Goal: Ask a question: Seek information or help from site administrators or community

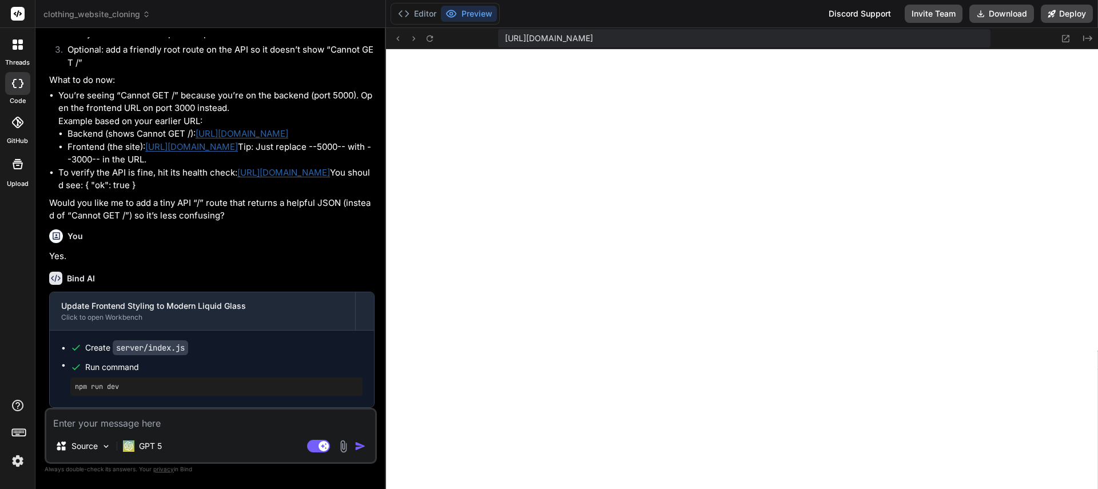
scroll to position [2015, 0]
click at [137, 422] on textarea at bounding box center [210, 420] width 329 height 21
paste textarea "{"ok":true,"name":"Store API","message":"API server is running.","frontend":"[U…"
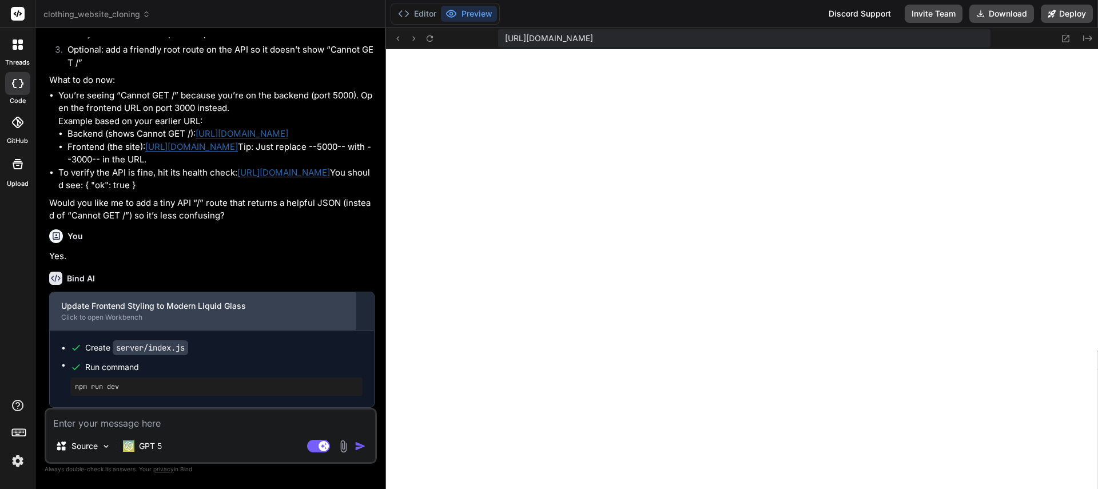
type textarea "{"ok":true,"name":"Store API","message":"API server is running.","frontend":"[U…"
type textarea "x"
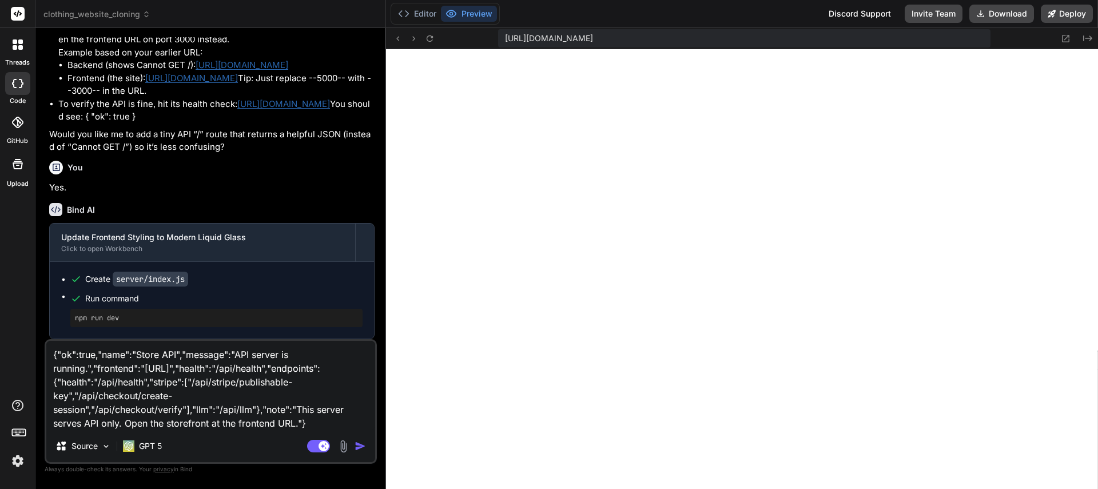
type textarea "{"ok":true,"name":"Store API","message":"API server is running.","frontend":"[U…"
click at [361, 447] on img "button" at bounding box center [360, 446] width 11 height 11
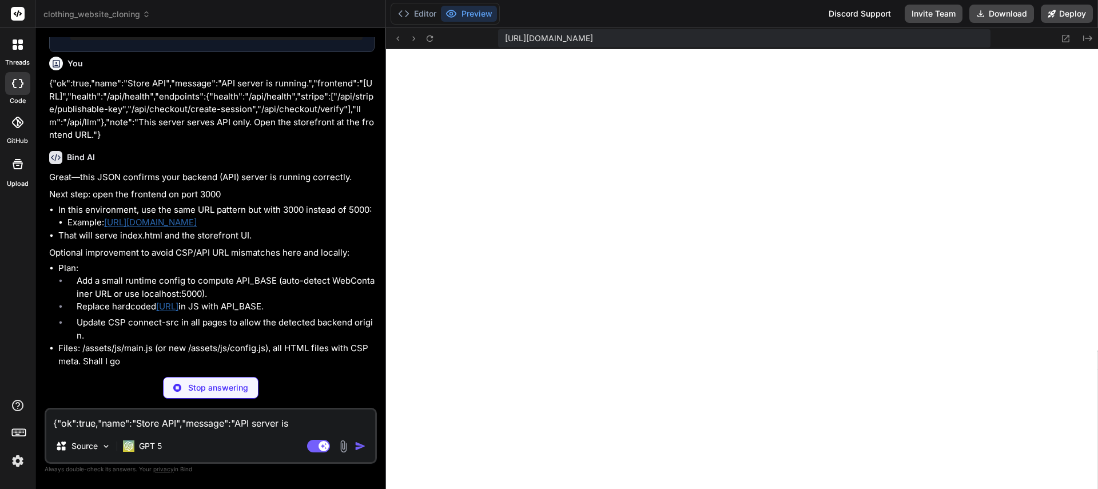
scroll to position [2344, 0]
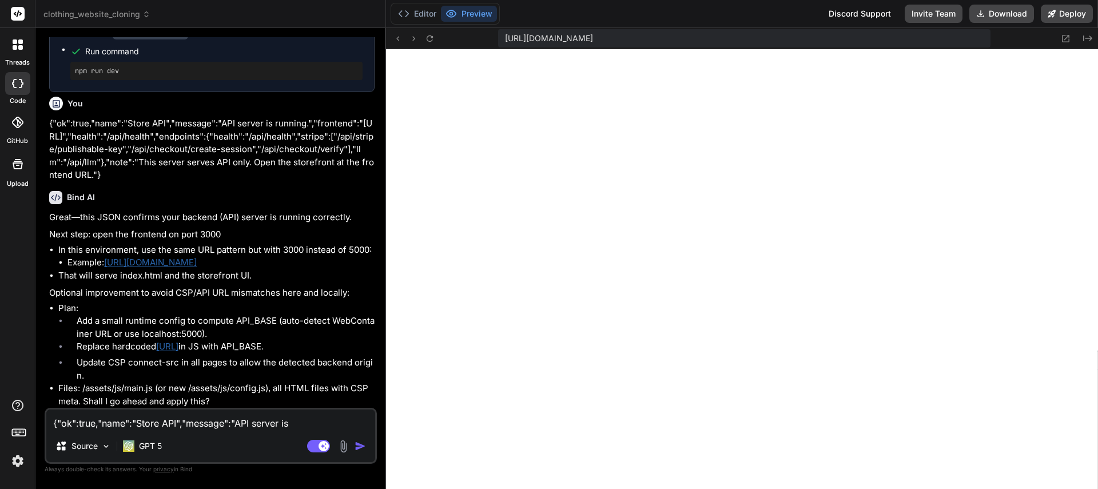
type textarea "x"
click at [593, 42] on span "[URL][DOMAIN_NAME]" at bounding box center [549, 38] width 88 height 11
click at [593, 39] on span "[URL][DOMAIN_NAME]" at bounding box center [549, 38] width 88 height 11
drag, startPoint x: 707, startPoint y: 39, endPoint x: 689, endPoint y: 38, distance: 17.8
click at [593, 38] on span "[URL][DOMAIN_NAME]" at bounding box center [549, 38] width 88 height 11
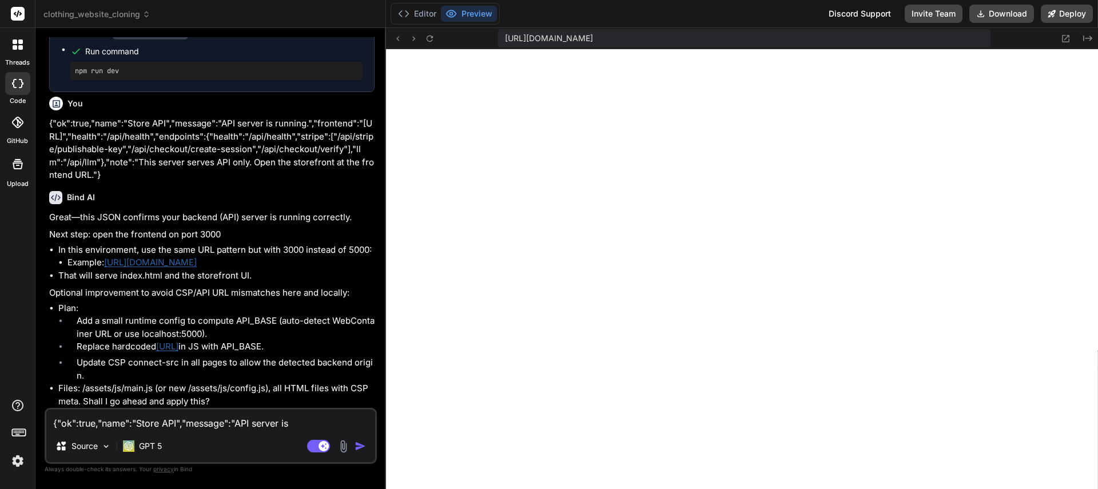
click at [140, 422] on textarea "{"ok":true,"name":"Store API","message":"API server is running.","frontend":"[U…" at bounding box center [210, 420] width 329 height 21
type textarea "I"
type textarea "x"
type textarea "I"
type textarea "x"
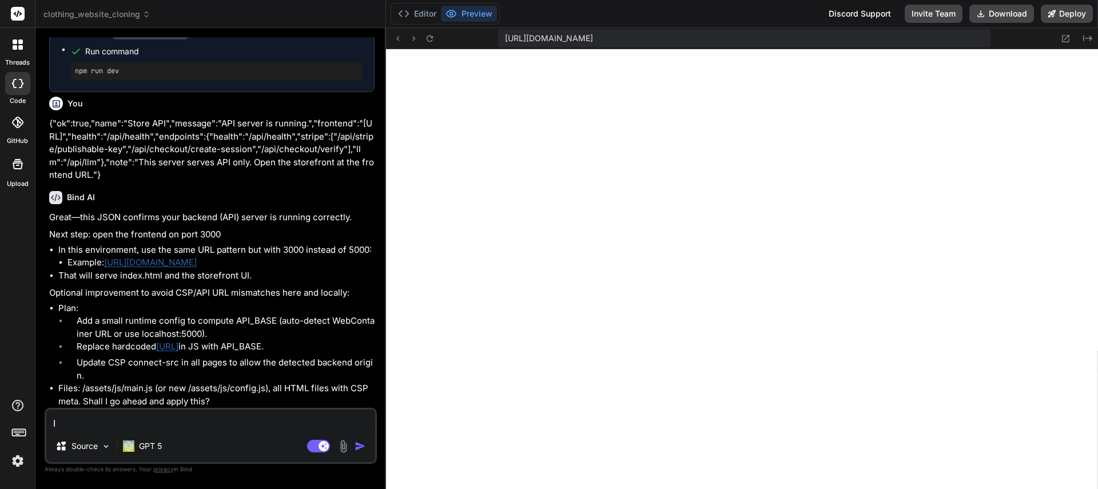
type textarea "I c"
type textarea "x"
type textarea "I ca"
type textarea "x"
type textarea "I can"
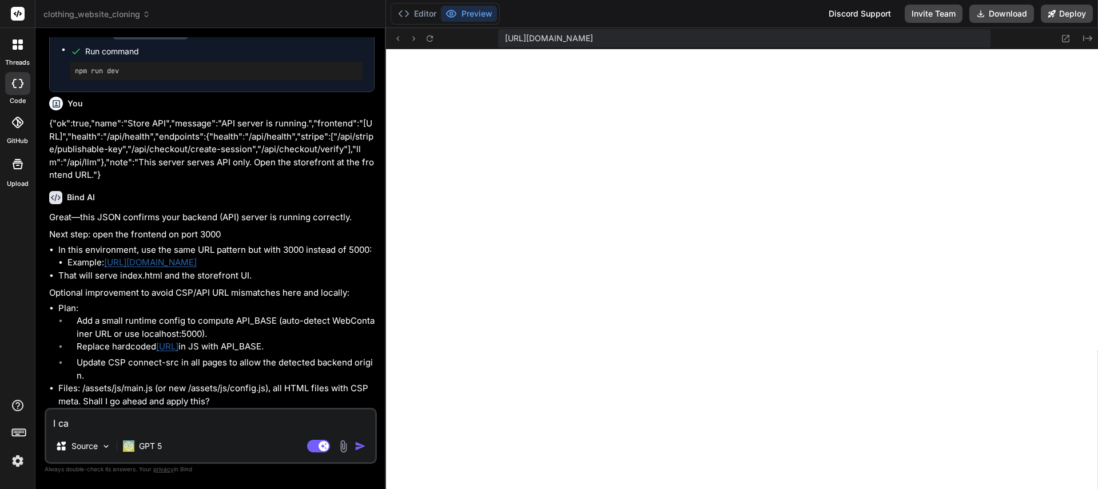
type textarea "x"
type textarea "I [PERSON_NAME]"
type textarea "x"
type textarea "I canno"
type textarea "x"
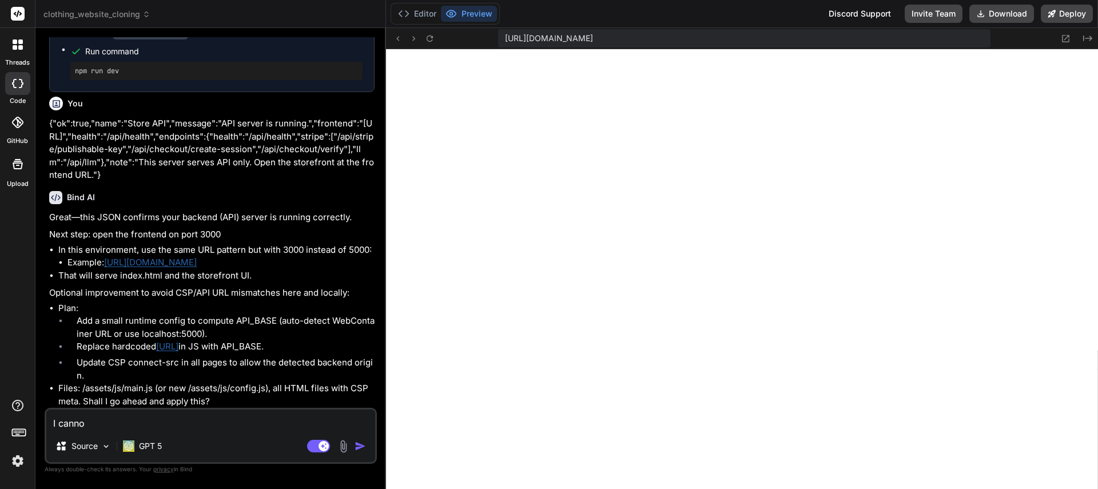
type textarea "I cannot"
type textarea "x"
type textarea "I cannot"
type textarea "x"
type textarea "I cannot e"
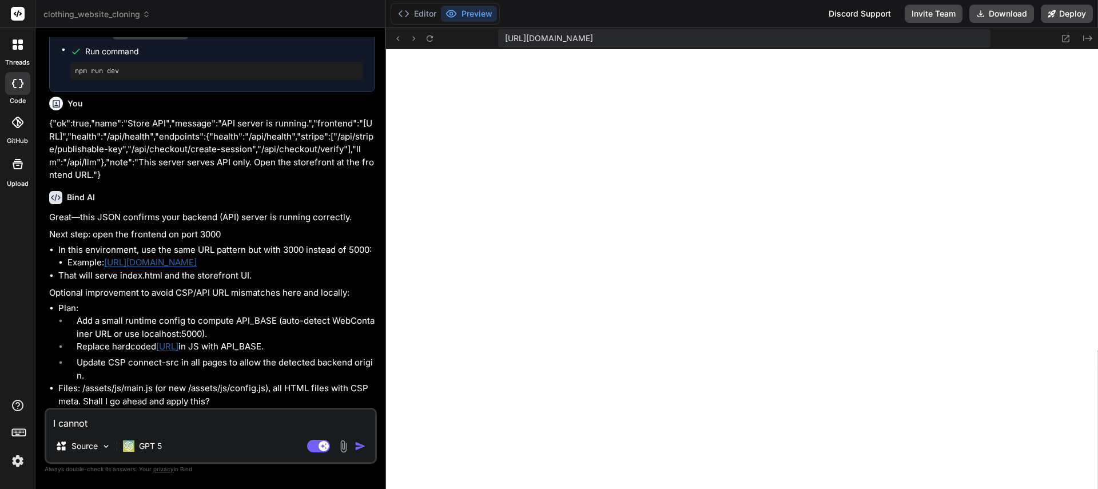
type textarea "x"
type textarea "I cannot en"
type textarea "x"
type textarea "I cannot end"
type textarea "x"
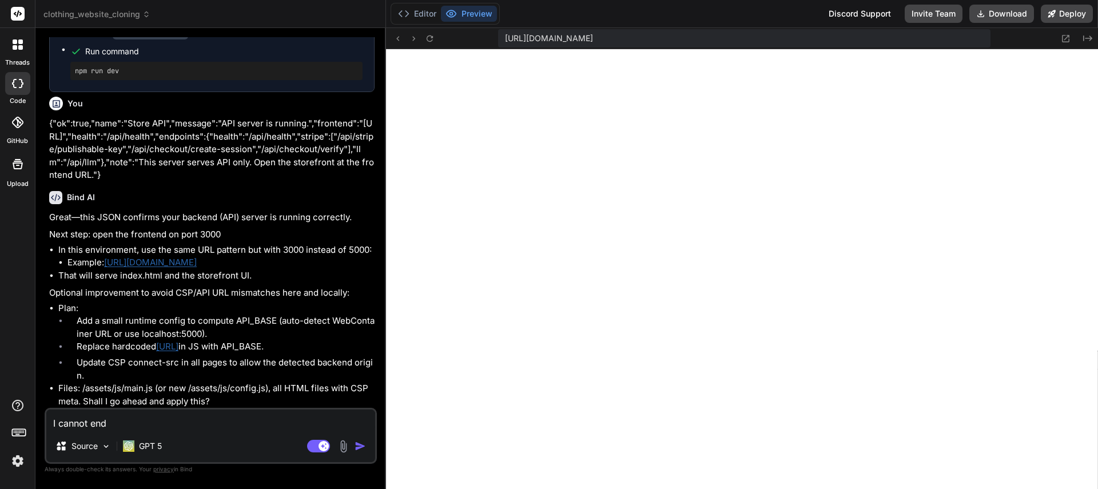
type textarea "I cannot endt"
type textarea "x"
type textarea "I cannot end"
type textarea "x"
type textarea "I cannot end="
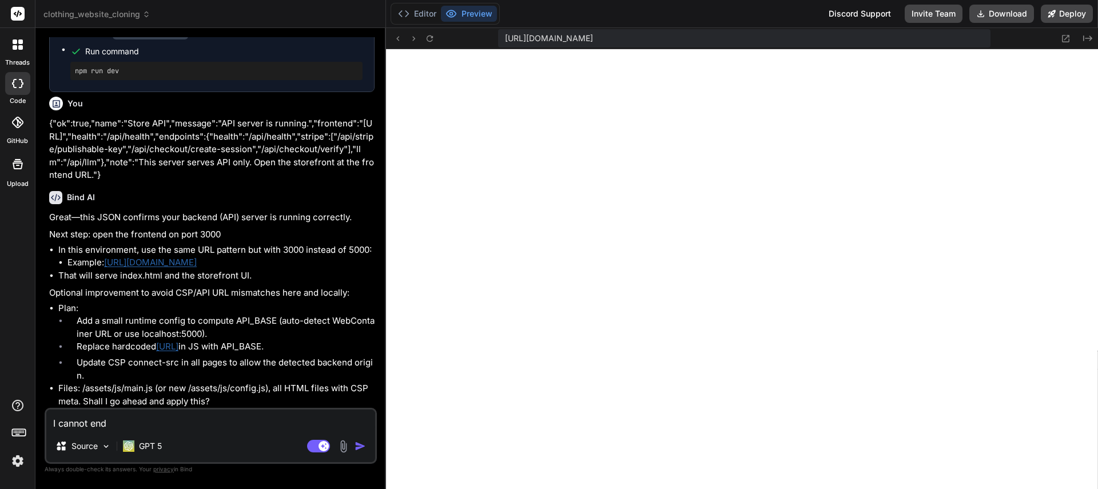
type textarea "x"
type textarea "I cannot end"
type textarea "x"
type textarea "I cannot en"
type textarea "x"
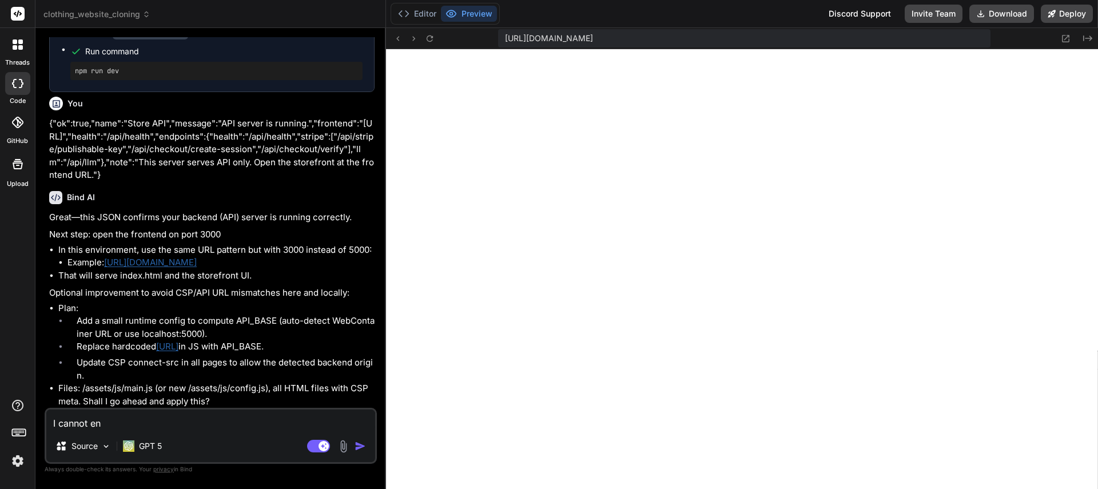
type textarea "I cannot e"
type textarea "x"
type textarea "I cannot en"
type textarea "x"
type textarea "I cannot ent"
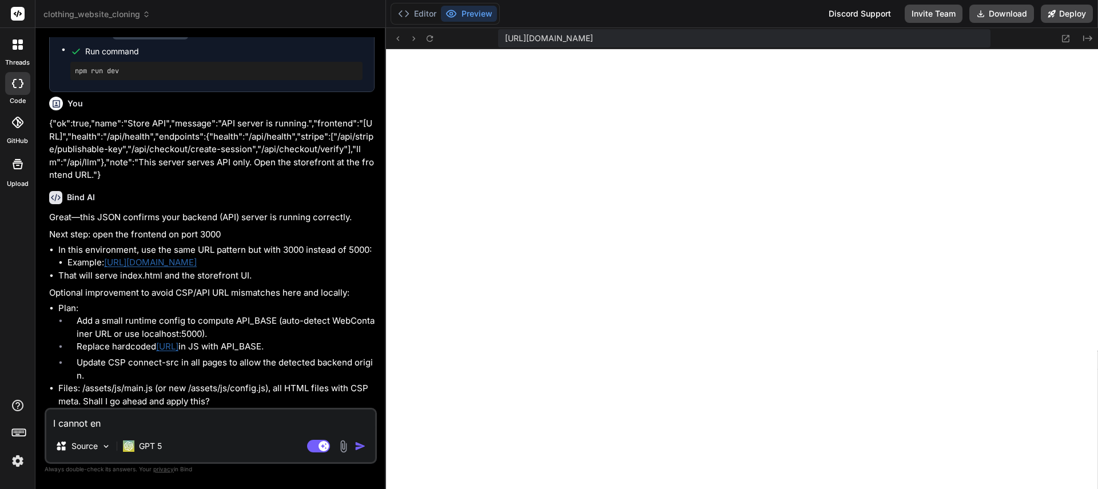
type textarea "x"
type textarea "I cannot ente"
type textarea "x"
type textarea "I cannot enter"
type textarea "x"
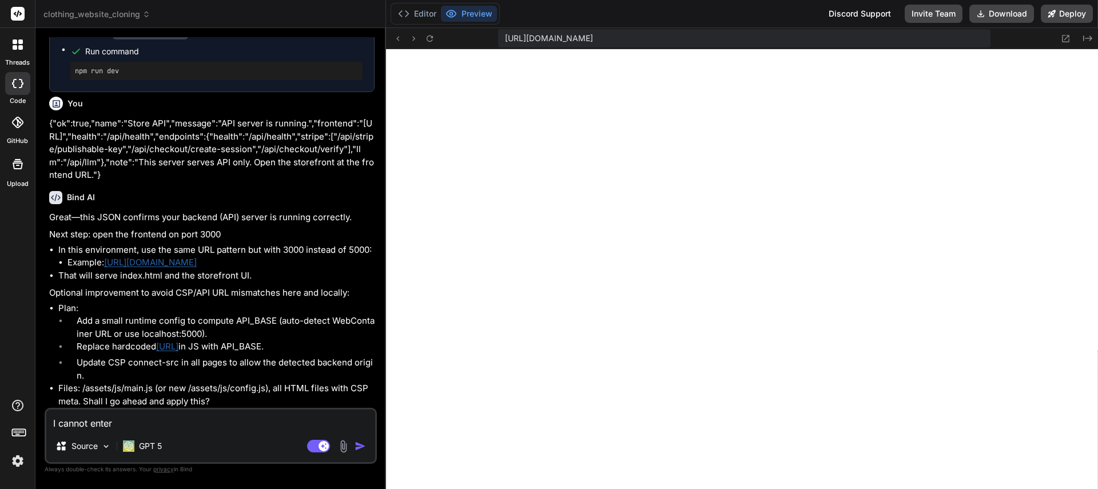
type textarea "I cannot enter"
type textarea "x"
type textarea "I cannot enter a"
type textarea "x"
type textarea "I cannot enter a"
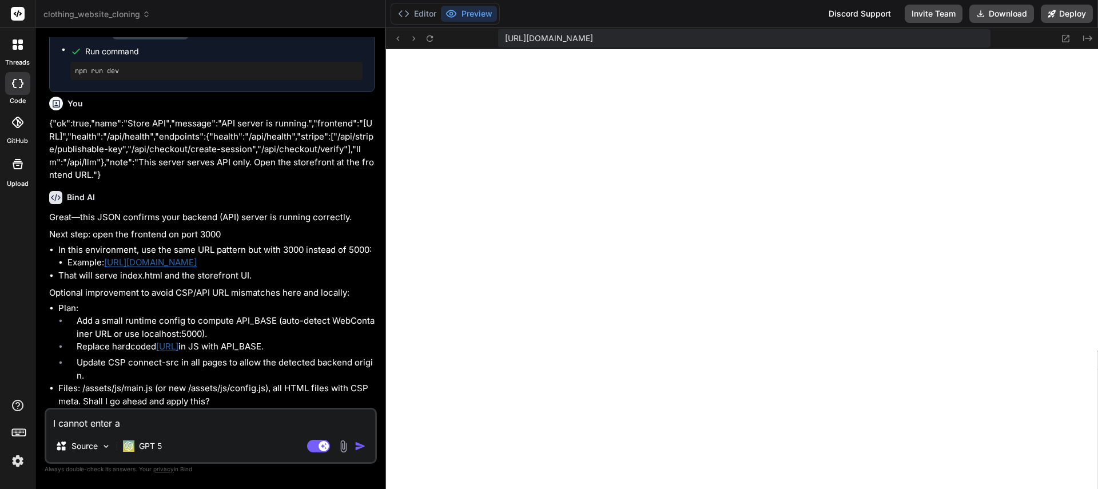
type textarea "x"
type textarea "I cannot enter a m"
type textarea "x"
type textarea "I cannot enter a mn"
type textarea "x"
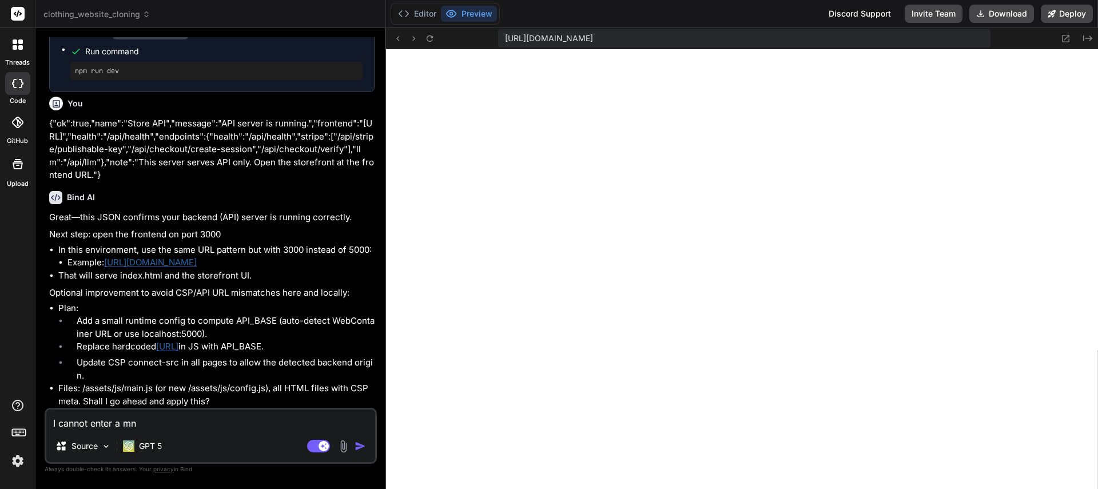
type textarea "I cannot enter a mna"
type textarea "x"
type textarea "I cannot enter a mnau"
type textarea "x"
type textarea "I cannot enter a mna"
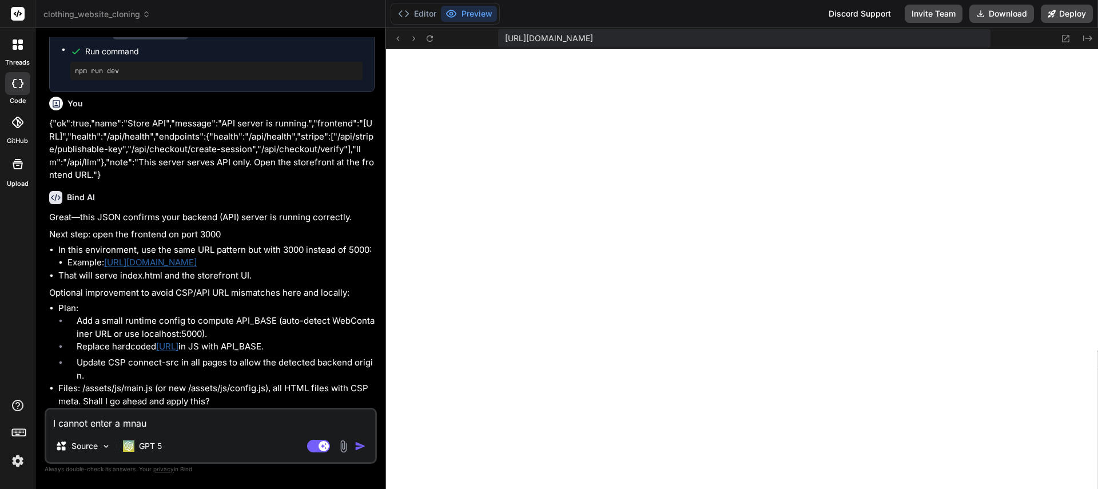
type textarea "x"
type textarea "I cannot enter a mn"
type textarea "x"
type textarea "I cannot enter a m"
type textarea "x"
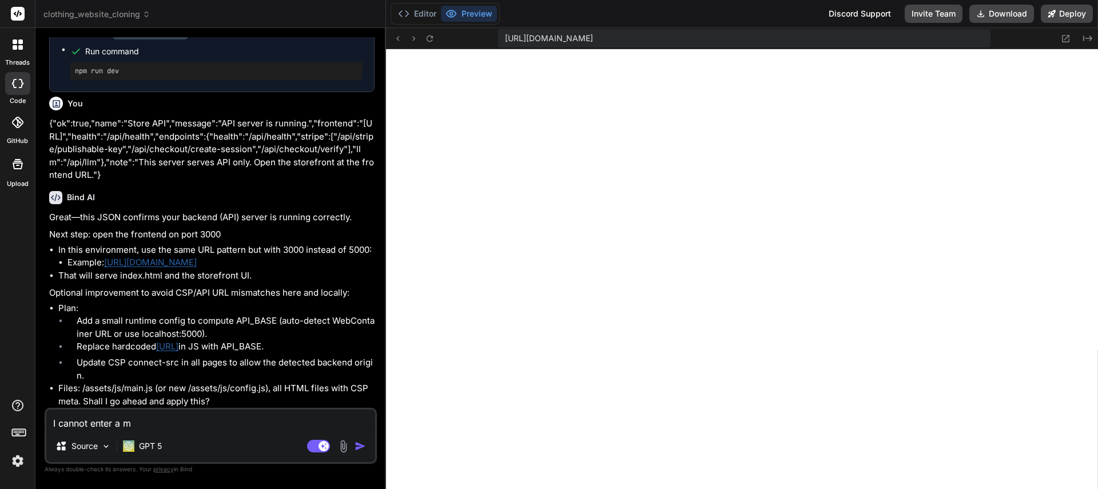
type textarea "I cannot enter a ma"
type textarea "x"
type textarea "I cannot enter a man"
type textarea "x"
type textarea "I cannot enter a manu"
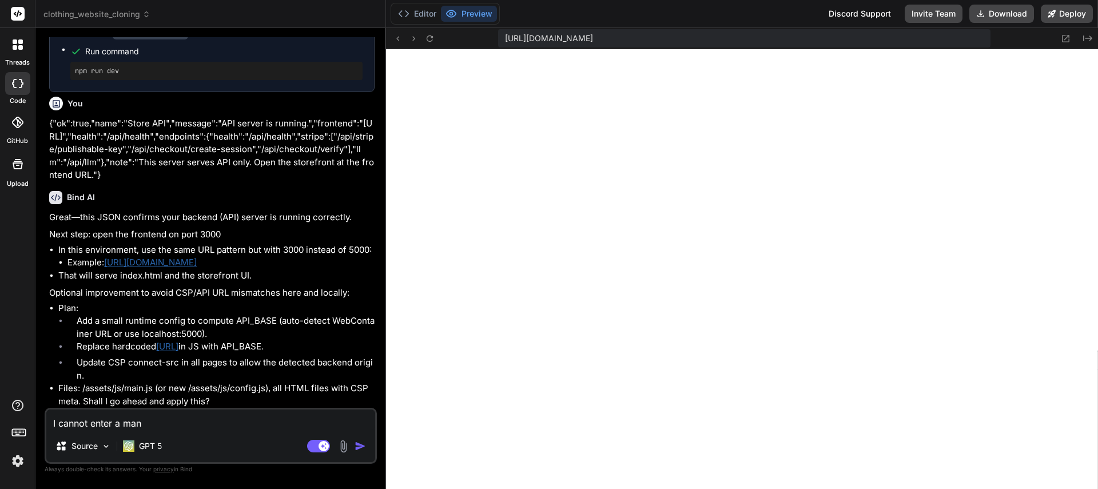
type textarea "x"
type textarea "I cannot enter a manua"
type textarea "x"
type textarea "I cannot enter a manual"
type textarea "x"
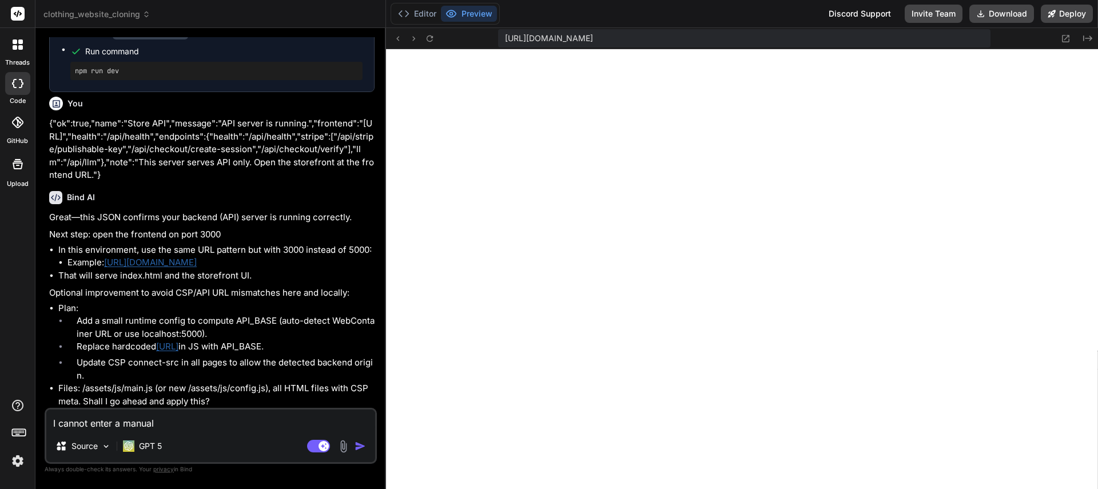
type textarea "I cannot enter a manual"
type textarea "x"
type textarea "I cannot enter a manual u"
type textarea "x"
type textarea "I cannot enter a manual ur"
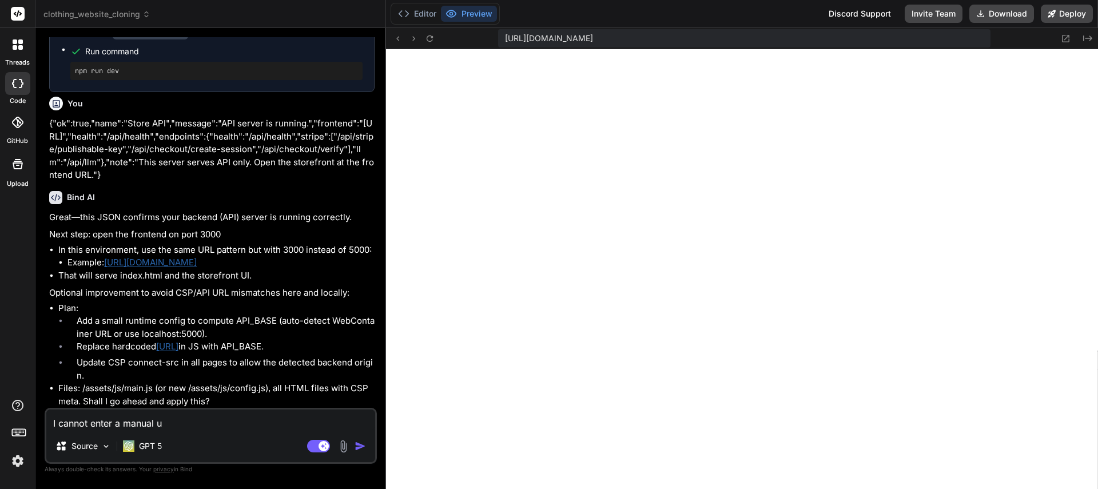
type textarea "x"
type textarea "I cannot enter a manual url"
type textarea "x"
type textarea "I cannot enter a manual url"
type textarea "x"
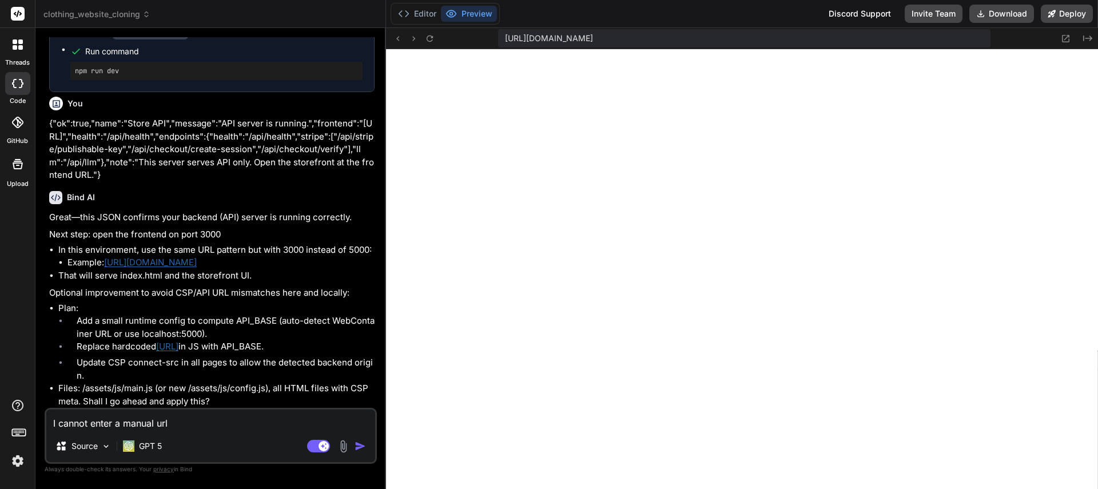
type textarea "I cannot enter a manual url i"
type textarea "x"
type textarea "I cannot enter a manual url in"
type textarea "x"
type textarea "I cannot enter a manual url in"
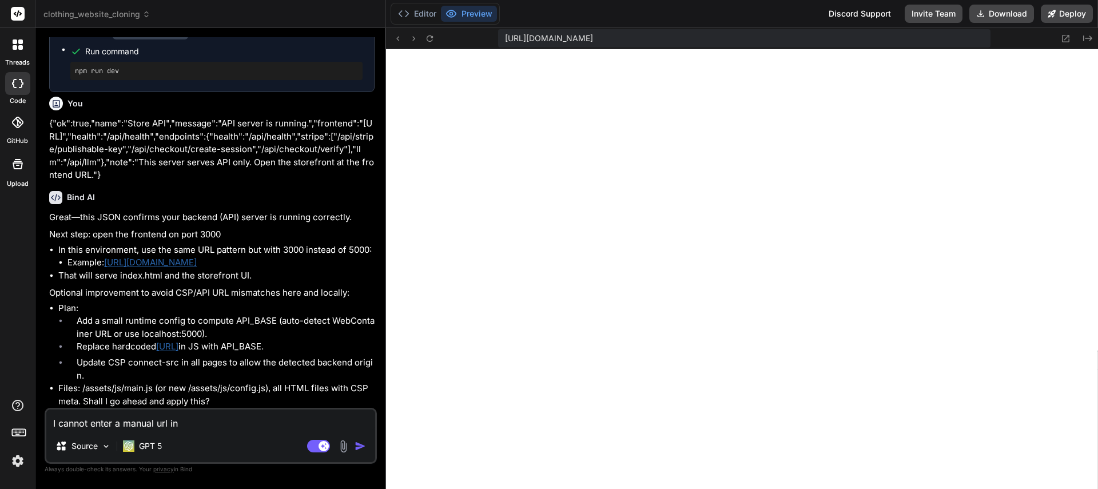
type textarea "x"
type textarea "I cannot enter a manual url in m"
type textarea "x"
type textarea "I cannot enter a manual url in my"
type textarea "x"
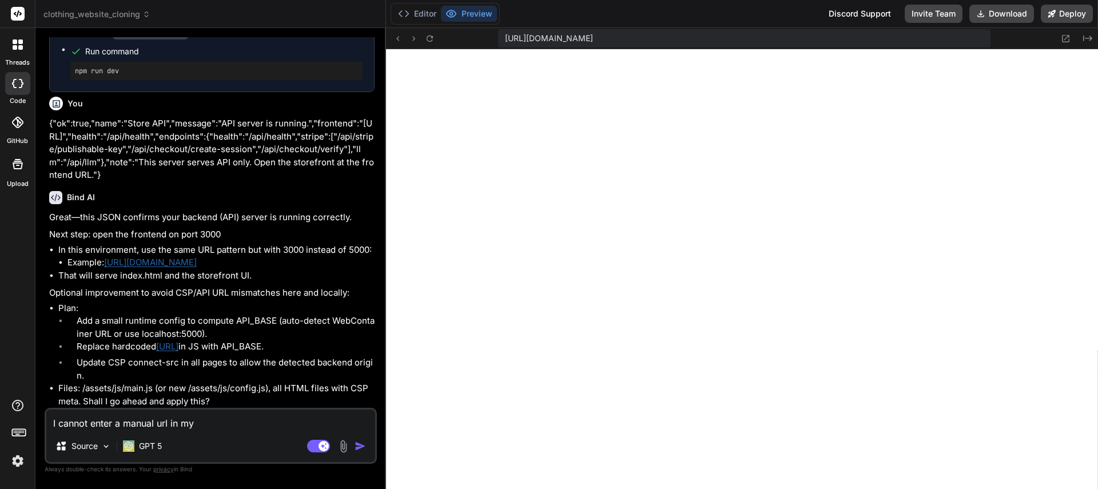
type textarea "I cannot enter a manual url in my"
type textarea "x"
type textarea "I cannot enter a manual url in my d"
type textarea "x"
type textarea "I cannot enter a manual url in my de"
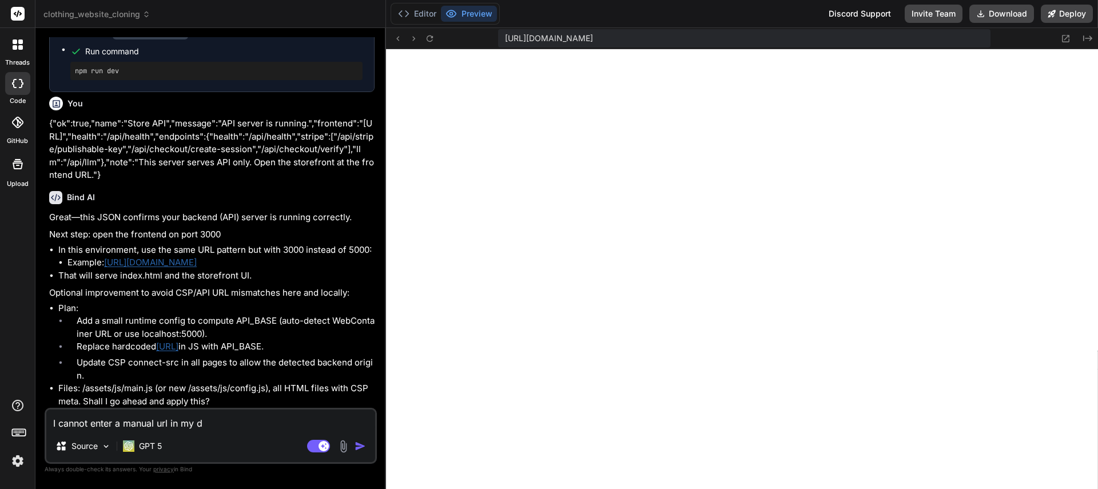
type textarea "x"
type textarea "I cannot enter a manual url in my dev"
type textarea "x"
type textarea "I cannot enter a manual url in my dev"
type textarea "x"
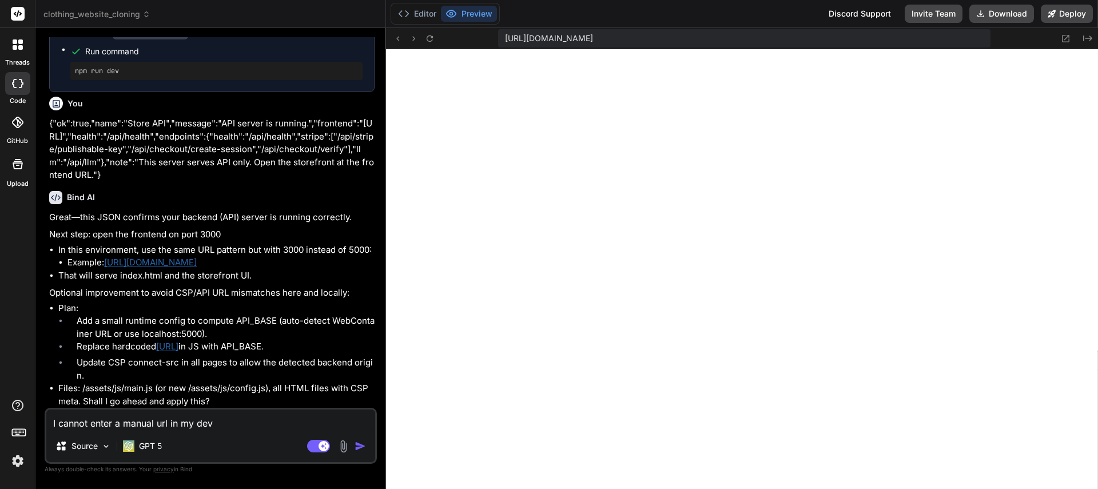
type textarea "I cannot enter a manual url in my dev e"
type textarea "x"
type textarea "I cannot enter a manual url in my dev en"
type textarea "x"
type textarea "I cannot enter a manual url in my dev env"
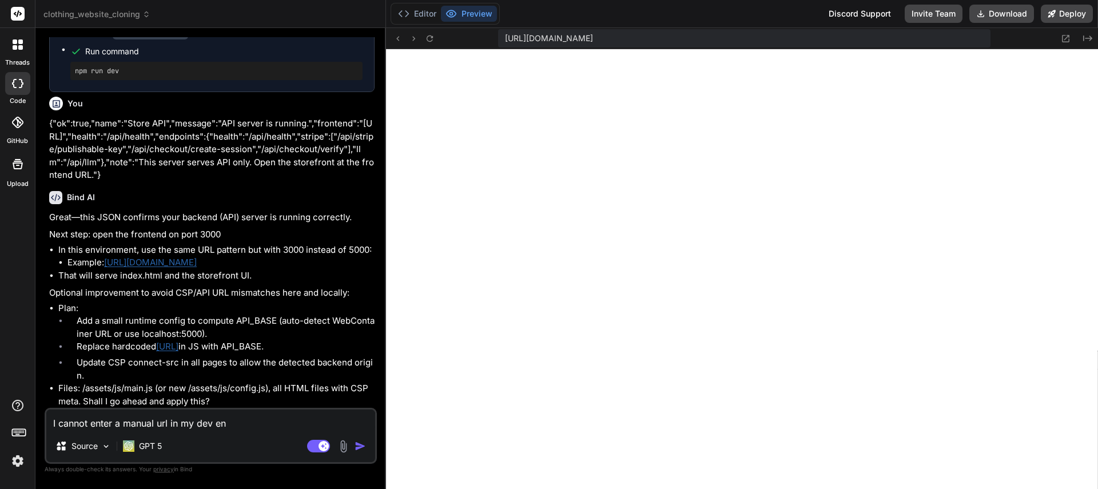
type textarea "x"
type textarea "I cannot enter a manual url in my dev envi"
type textarea "x"
type textarea "I cannot enter a manual url in my dev envir"
type textarea "x"
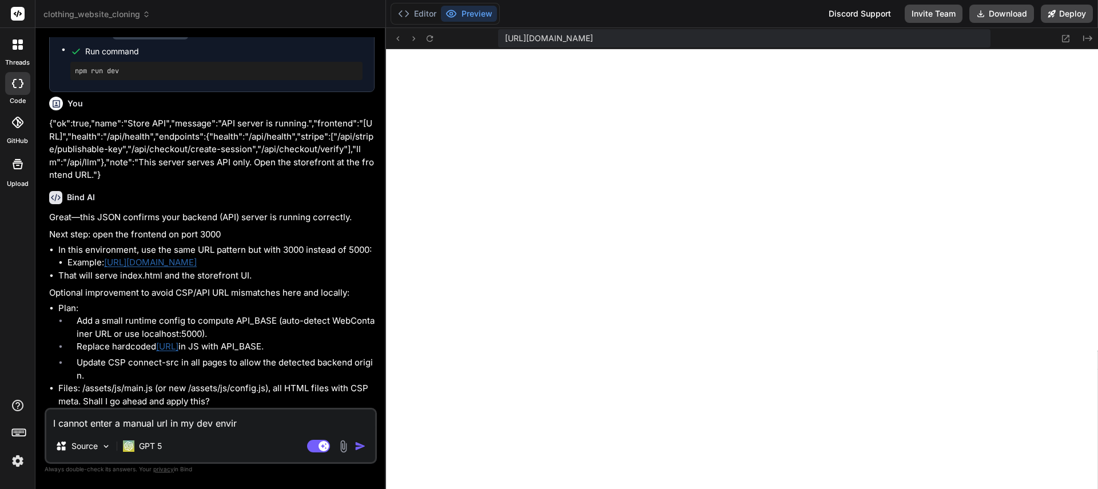
type textarea "I cannot enter a manual url in my dev enviro"
type textarea "x"
type textarea "I cannot enter a manual url in my dev environ"
type textarea "x"
type textarea "I cannot enter a manual url in my dev environm"
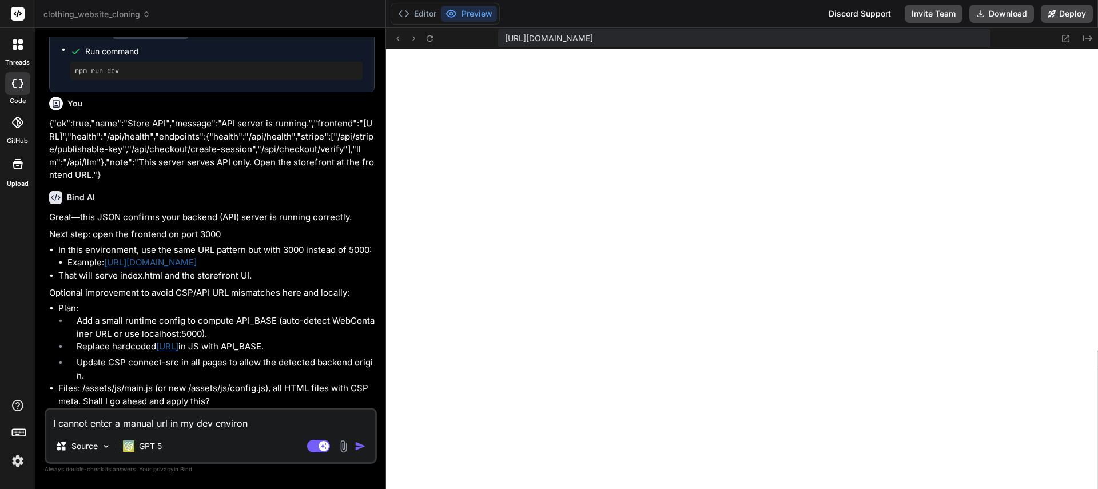
type textarea "x"
type textarea "I cannot enter a manual url in my dev environme"
type textarea "x"
type textarea "I cannot enter a manual url in my dev environmen"
type textarea "x"
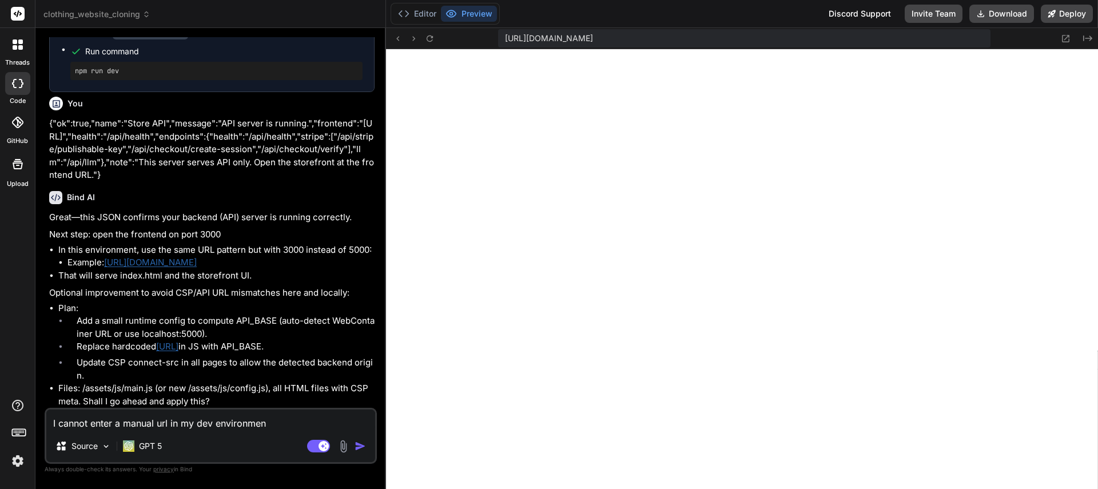
type textarea "I cannot enter a manual url in my dev environment"
type textarea "x"
type textarea "I cannot enter a manual url in my dev environment."
type textarea "x"
type textarea "I cannot enter a manual url in my dev environment."
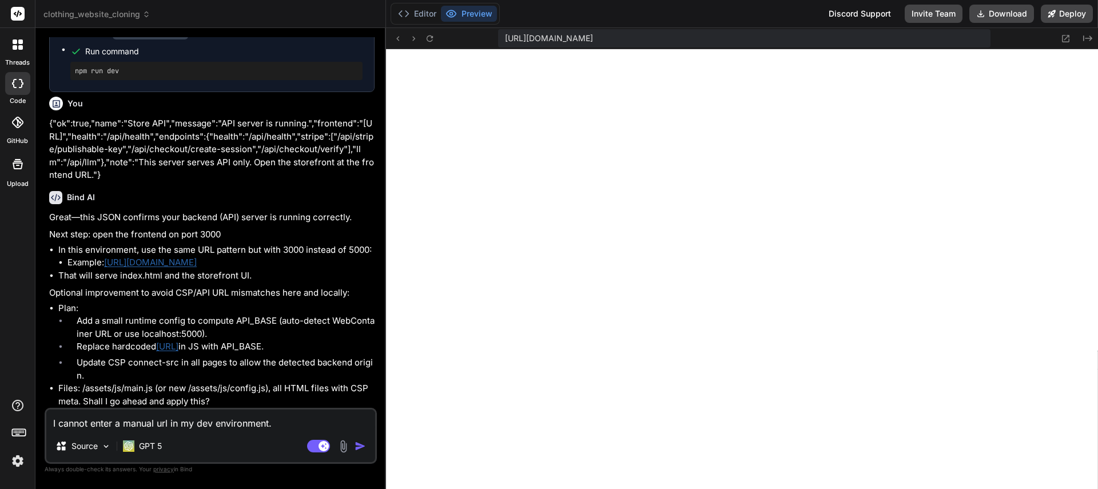
type textarea "x"
type textarea "I cannot enter a manual url in my dev environment. T"
type textarea "x"
type textarea "I cannot enter a manual url in my dev environment. Th"
type textarea "x"
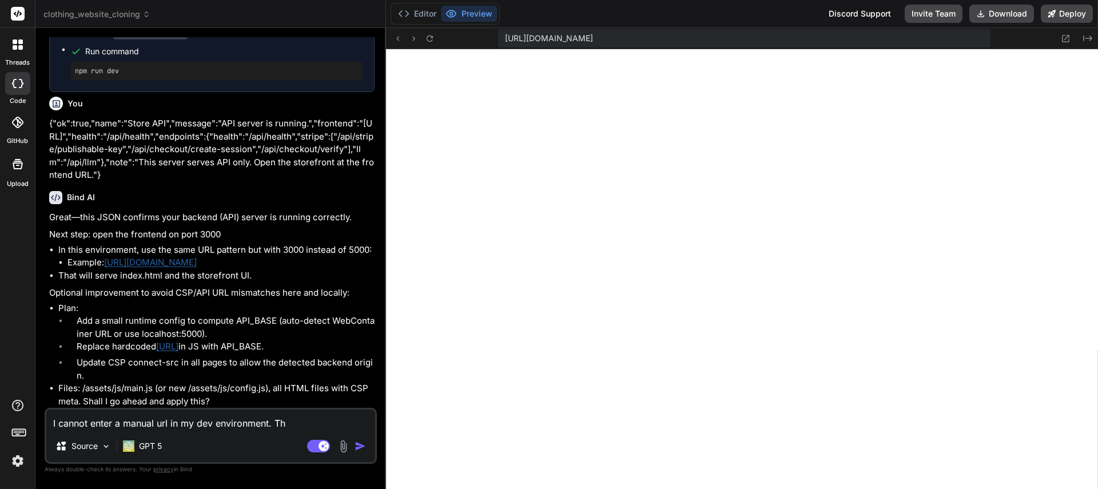
type textarea "I cannot enter a manual url in my dev environment. Thi"
type textarea "x"
type textarea "I cannot enter a manual url in my dev environment. This"
type textarea "x"
type textarea "I cannot enter a manual url in my dev environment. This"
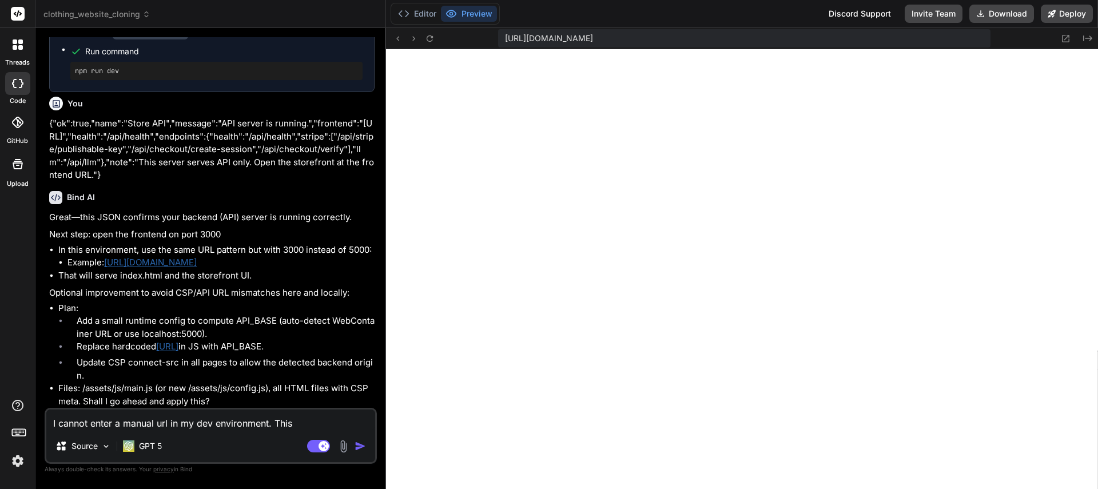
type textarea "x"
type textarea "I cannot enter a manual url in my dev environment. This m"
type textarea "x"
type textarea "I cannot enter a manual url in my dev environment. This me"
type textarea "x"
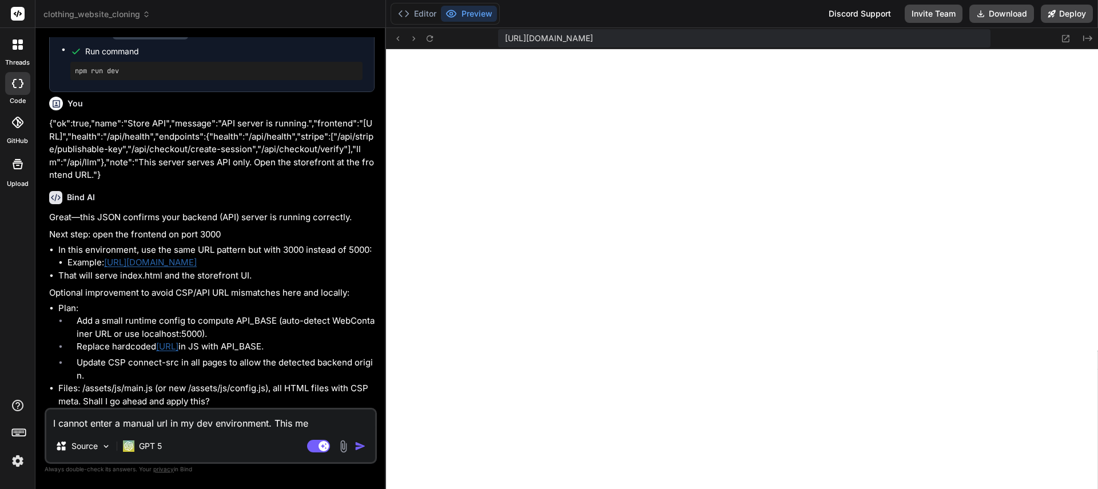
type textarea "I cannot enter a manual url in my dev environment. This mea"
type textarea "x"
type textarea "I cannot enter a manual url in my dev environment. This mean"
type textarea "x"
type textarea "I cannot enter a manual url in my dev environment. This means"
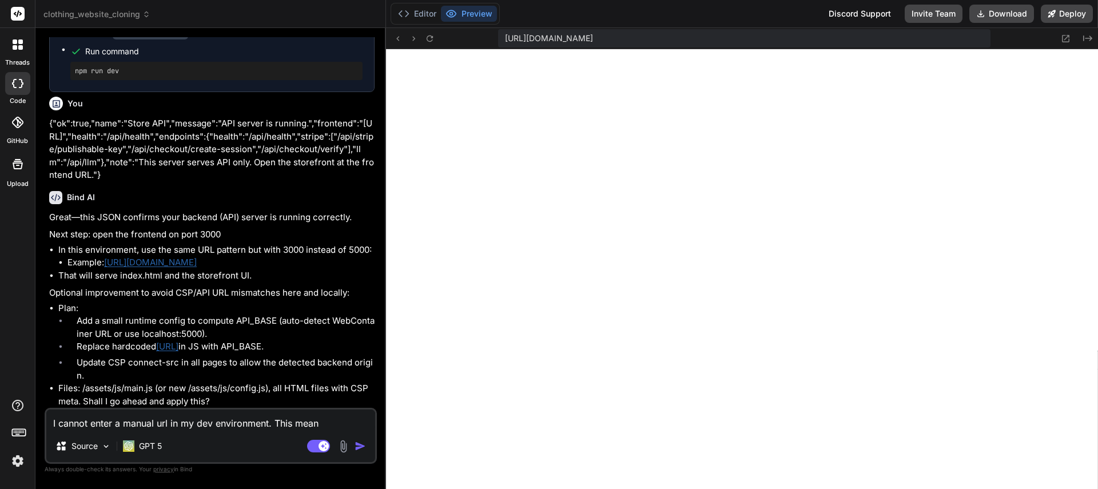
type textarea "x"
type textarea "I cannot enter a manual url in my dev environment. This means"
type textarea "x"
type textarea "I cannot enter a manual url in my dev environment. This means I"
type textarea "x"
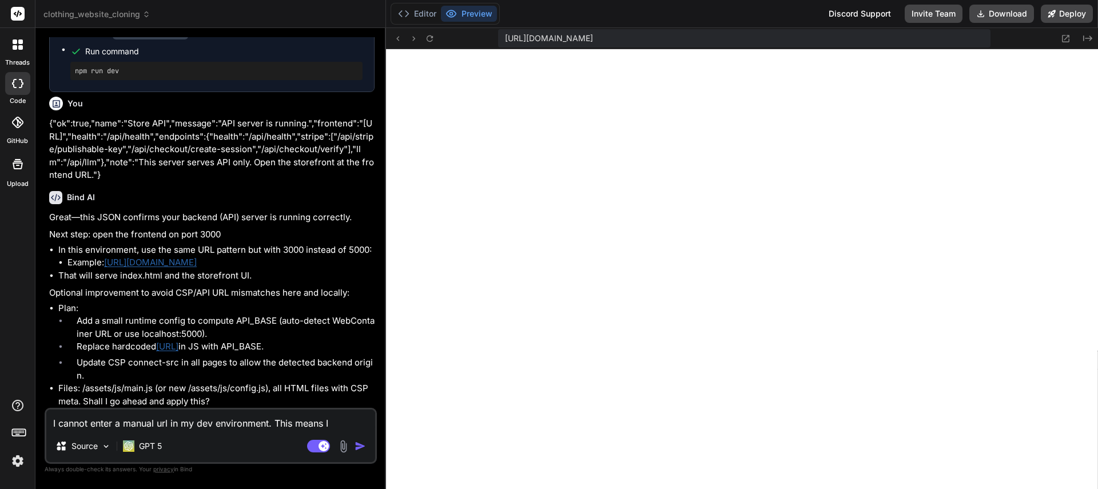
type textarea "I cannot enter a manual url in my dev environment. This means I"
type textarea "x"
type textarea "I cannot enter a manual url in my dev environment. This means I n"
type textarea "x"
type textarea "I cannot enter a manual url in my dev environment. This means I ne"
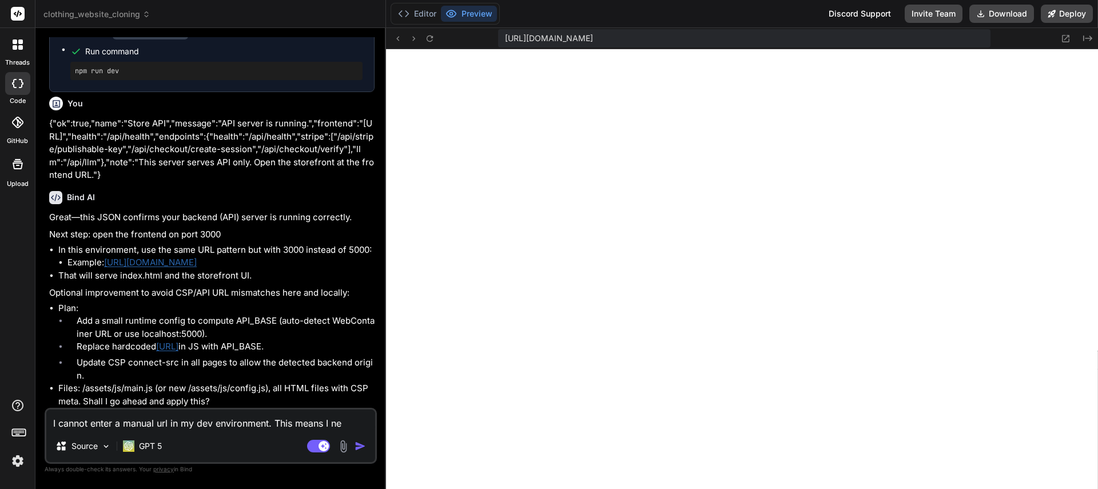
type textarea "x"
type textarea "I cannot enter a manual url in my dev environment. This means I nee"
type textarea "x"
type textarea "I cannot enter a manual url in my dev environment. This means I need"
type textarea "x"
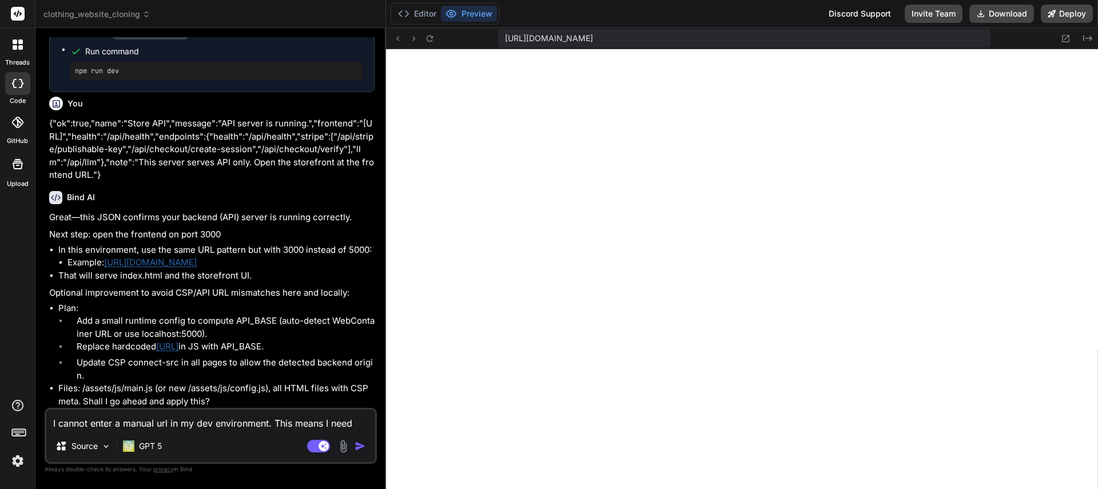
type textarea "I cannot enter a manual url in my dev environment. This means I need"
type textarea "x"
type textarea "I cannot enter a manual url in my dev environment. This means I need t"
type textarea "x"
type textarea "I cannot enter a manual url in my dev environment. This means I need to"
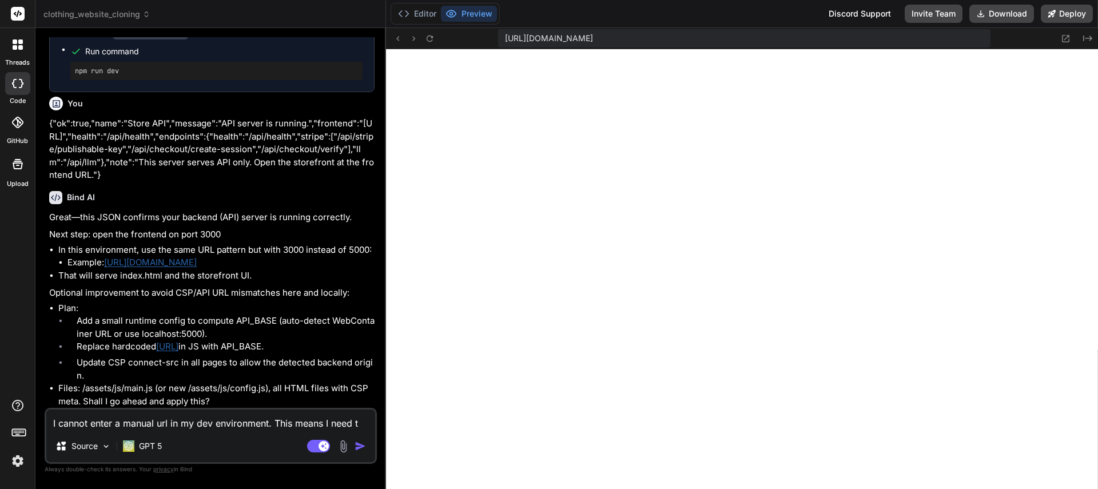
type textarea "x"
type textarea "I cannot enter a manual url in my dev environment. This means I need to"
type textarea "x"
type textarea "I cannot enter a manual url in my dev environment. This means I need to b"
type textarea "x"
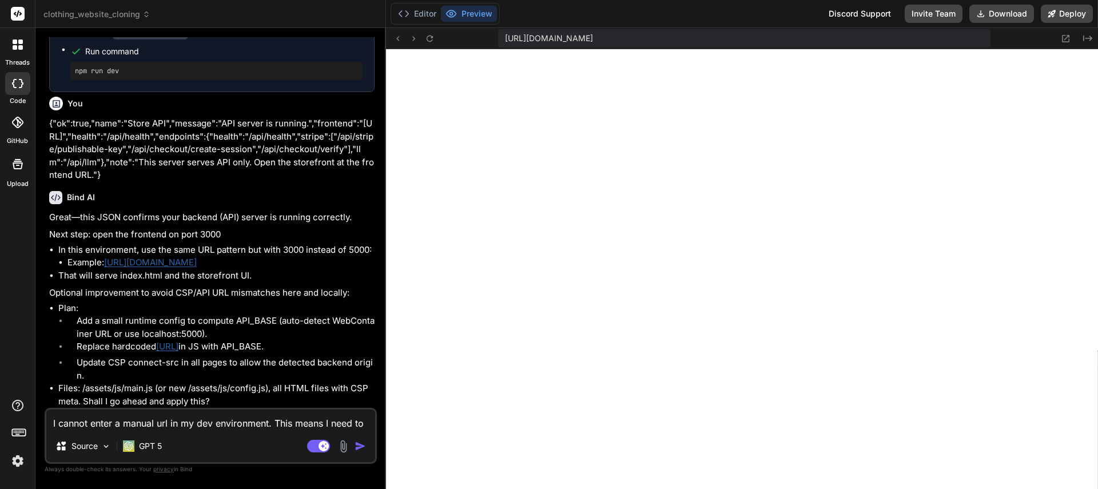
type textarea "I cannot enter a manual url in my dev environment. This means I need to be"
type textarea "x"
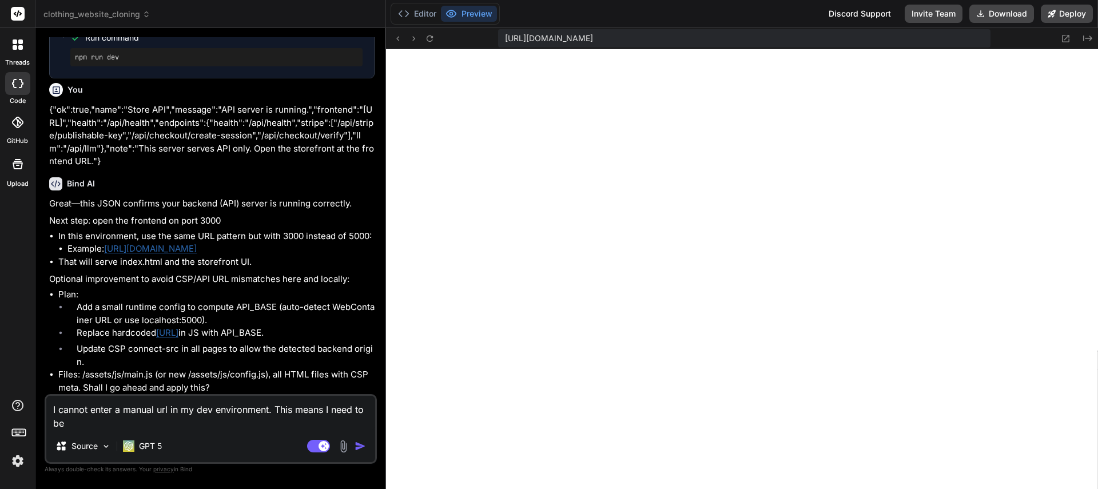
type textarea "I cannot enter a manual url in my dev environment. This means I need to be"
type textarea "x"
type textarea "I cannot enter a manual url in my dev environment. This means I need to be a"
type textarea "x"
type textarea "I cannot enter a manual url in my dev environment. This means I need to be ab"
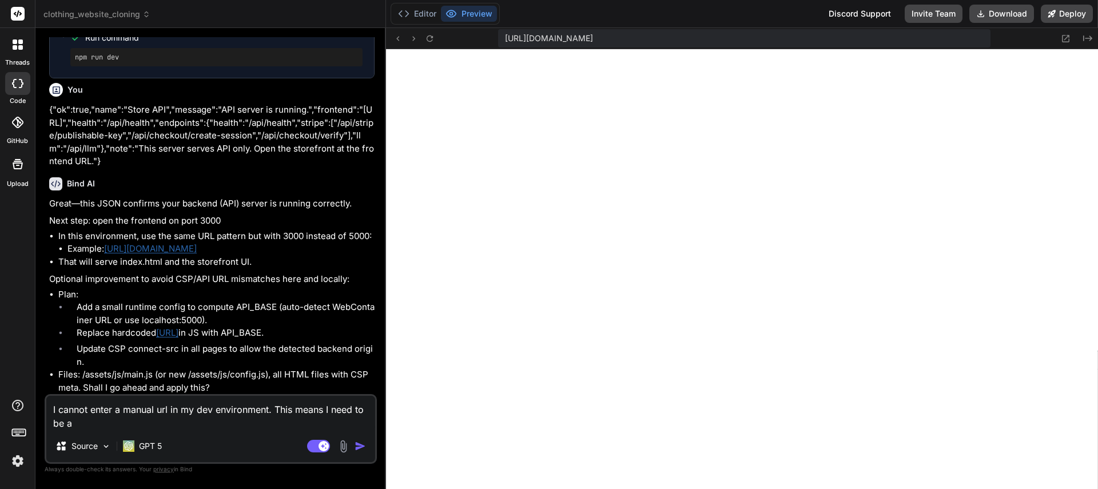
type textarea "x"
type textarea "I cannot enter a manual url in my dev environment. This means I need to be abl"
type textarea "x"
type textarea "I cannot enter a manual url in my dev environment. This means I need to be able"
type textarea "x"
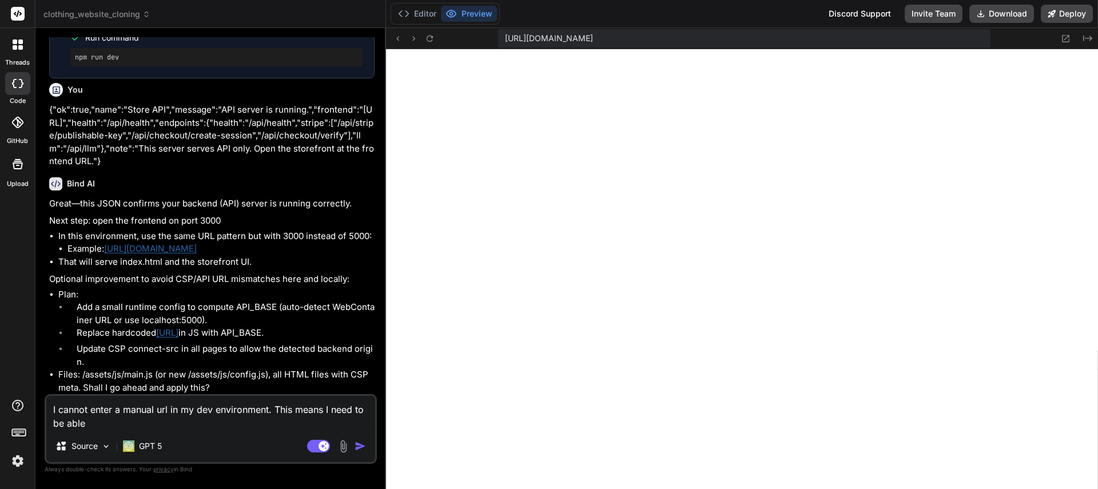
type textarea "I cannot enter a manual url in my dev environment. This means I need to be able"
type textarea "x"
type textarea "I cannot enter a manual url in my dev environment. This means I need to be able…"
type textarea "x"
type textarea "I cannot enter a manual url in my dev environment. This means I need to be able…"
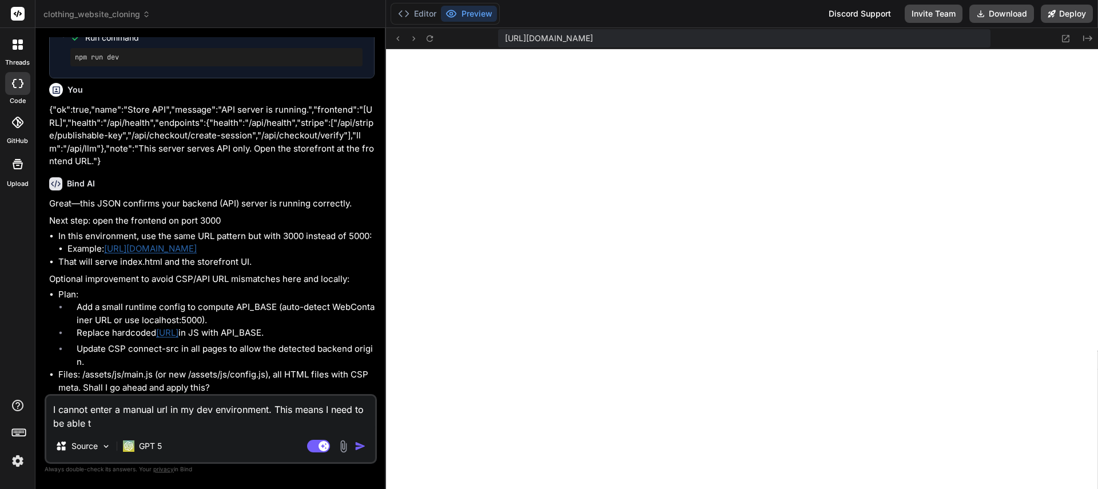
type textarea "x"
type textarea "I cannot enter a manual url in my dev environment. This means I need to be able…"
type textarea "x"
type textarea "I cannot enter a manual url in my dev environment. This means I need to be able…"
type textarea "x"
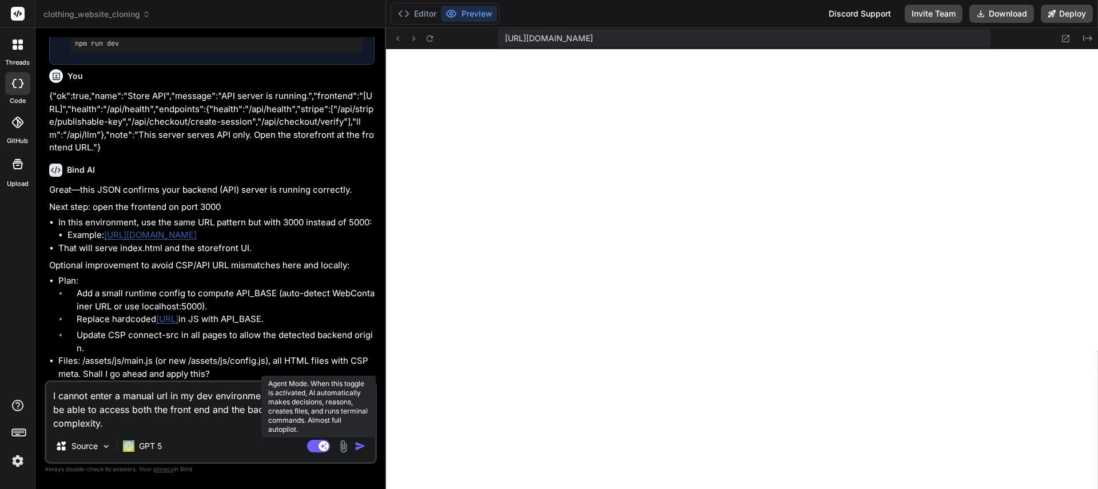
click at [320, 445] on rect at bounding box center [324, 446] width 10 height 10
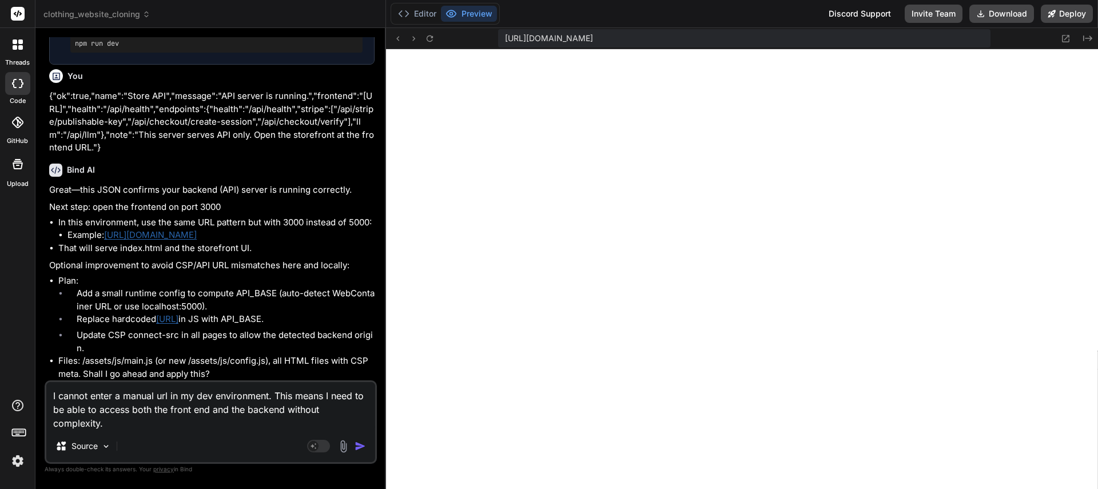
click at [364, 449] on img "button" at bounding box center [360, 446] width 11 height 11
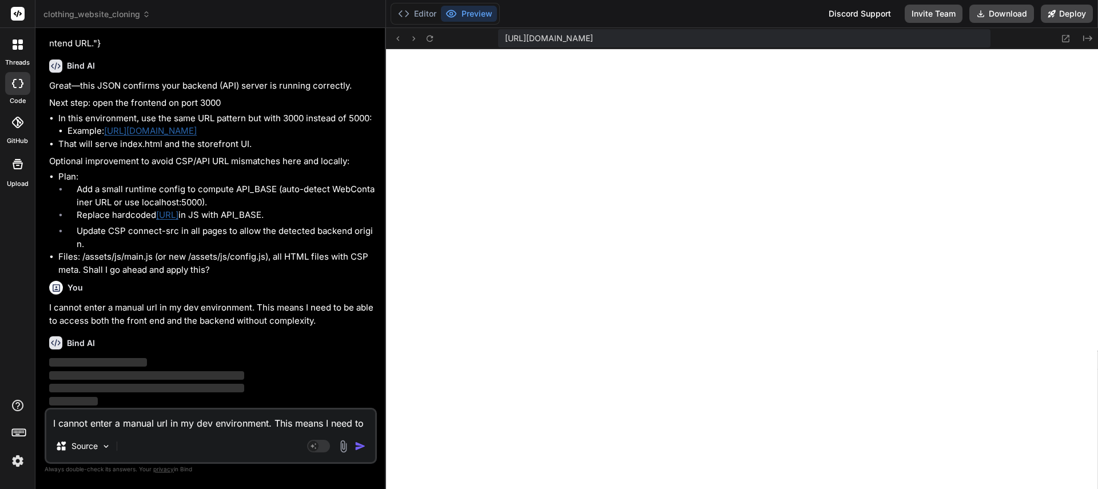
scroll to position [2476, 0]
